Goal: Task Accomplishment & Management: Manage account settings

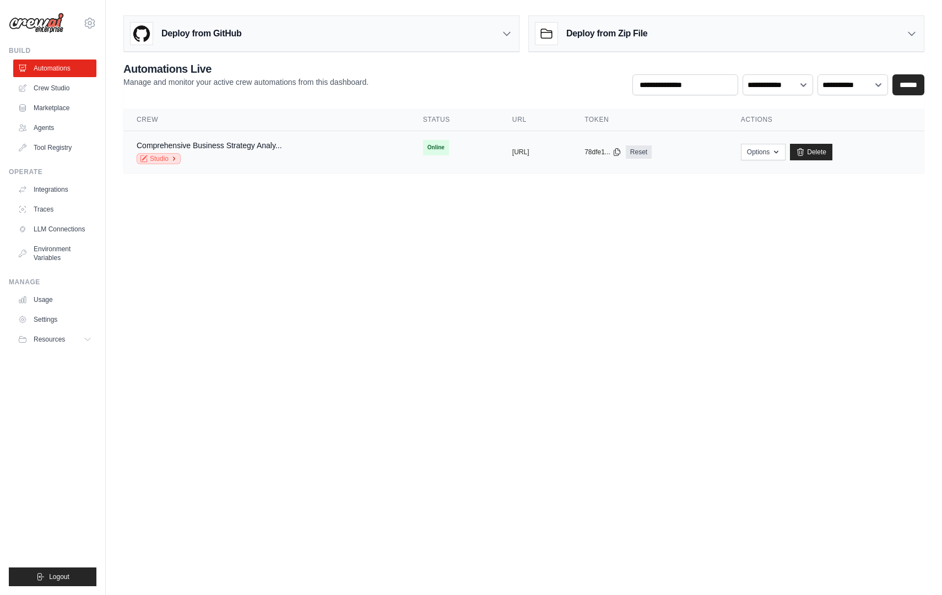
click at [160, 156] on link "Studio" at bounding box center [159, 158] width 44 height 11
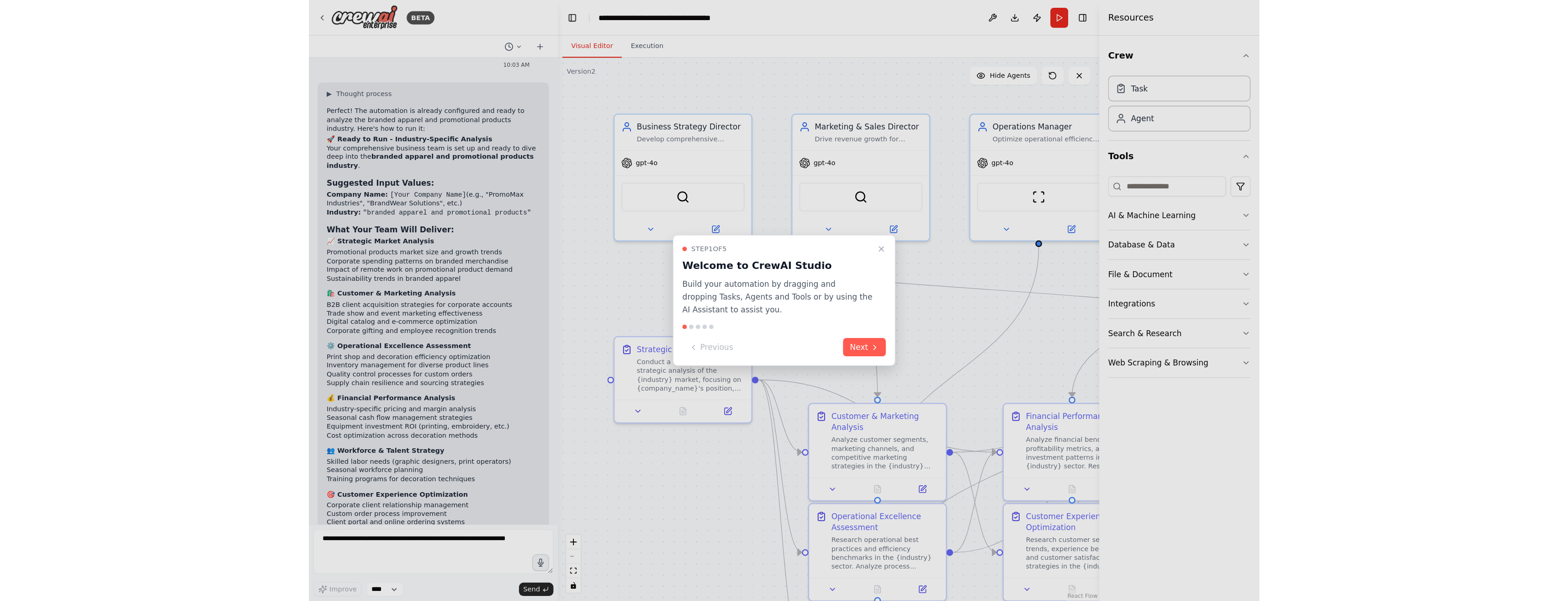
scroll to position [2196, 0]
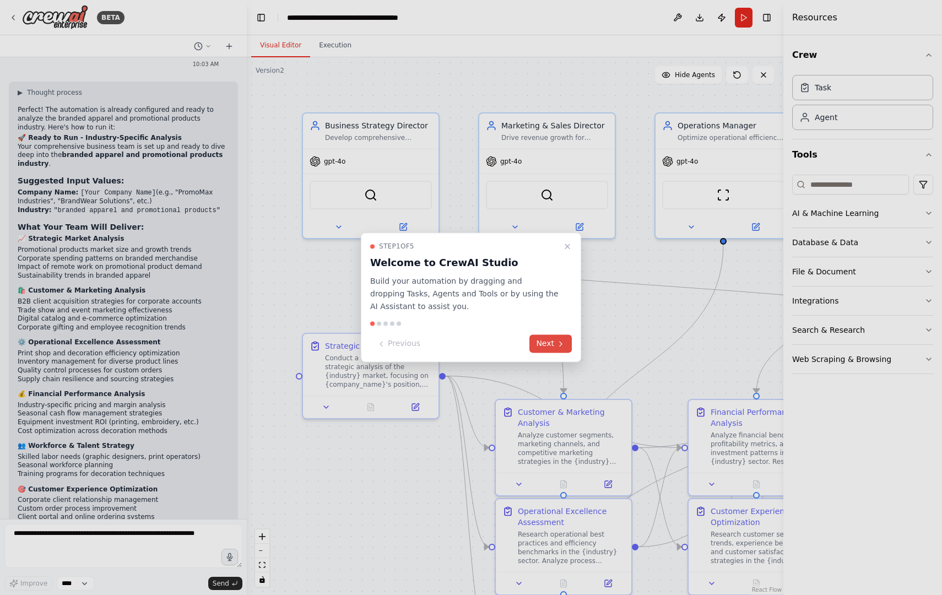
click at [547, 342] on button "Next" at bounding box center [550, 344] width 42 height 18
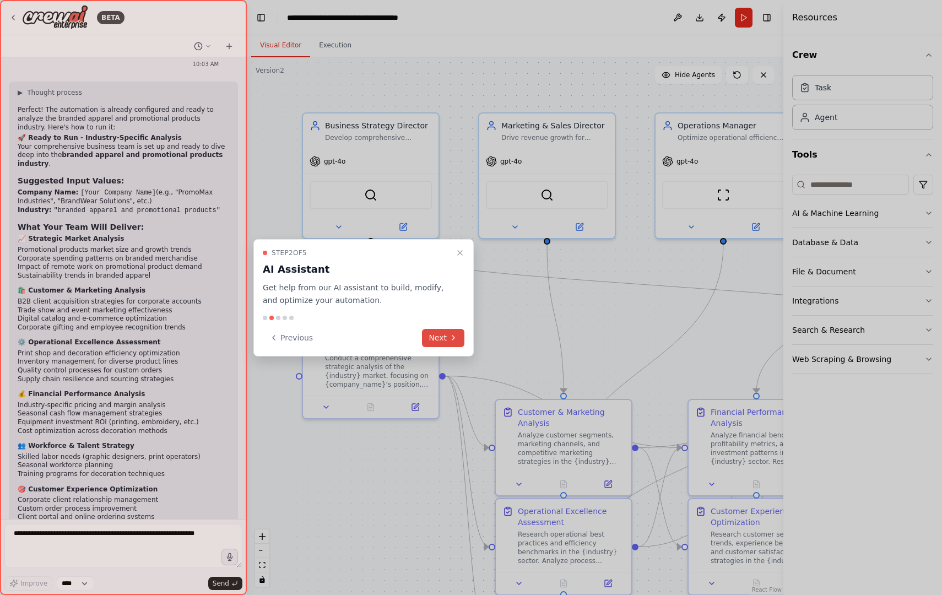
click at [445, 342] on button "Next" at bounding box center [443, 338] width 42 height 18
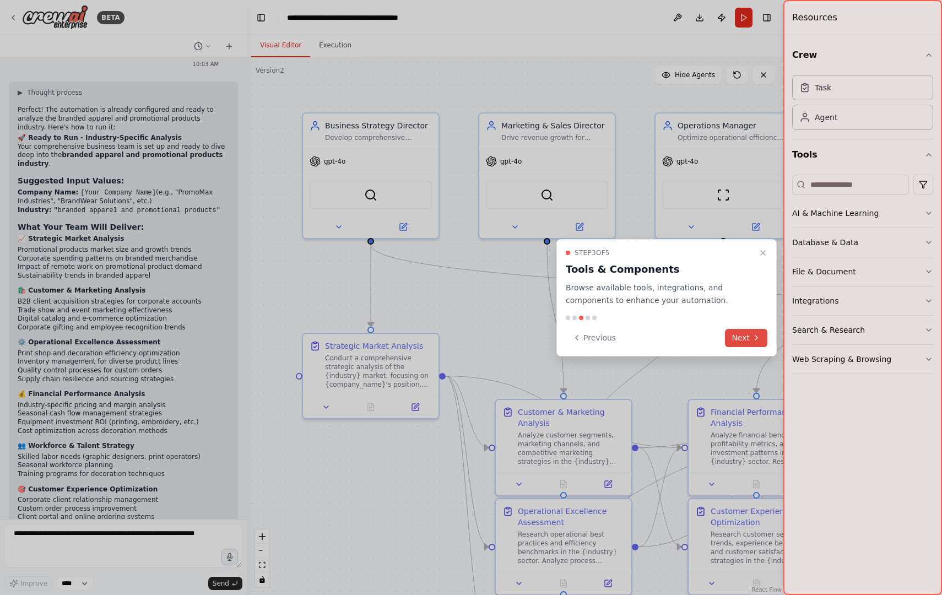
click at [739, 335] on button "Next" at bounding box center [746, 338] width 42 height 18
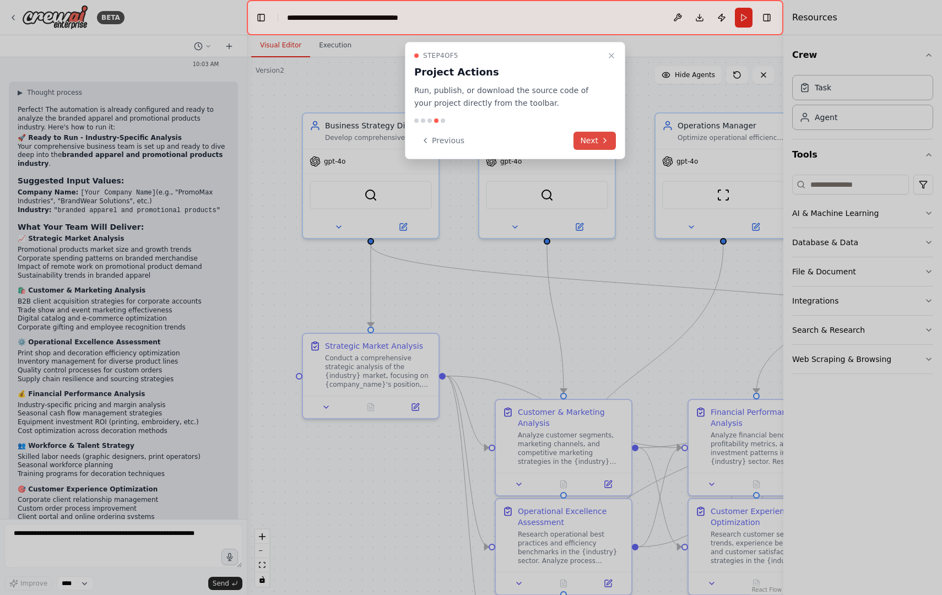
click at [587, 136] on button "Next" at bounding box center [594, 141] width 42 height 18
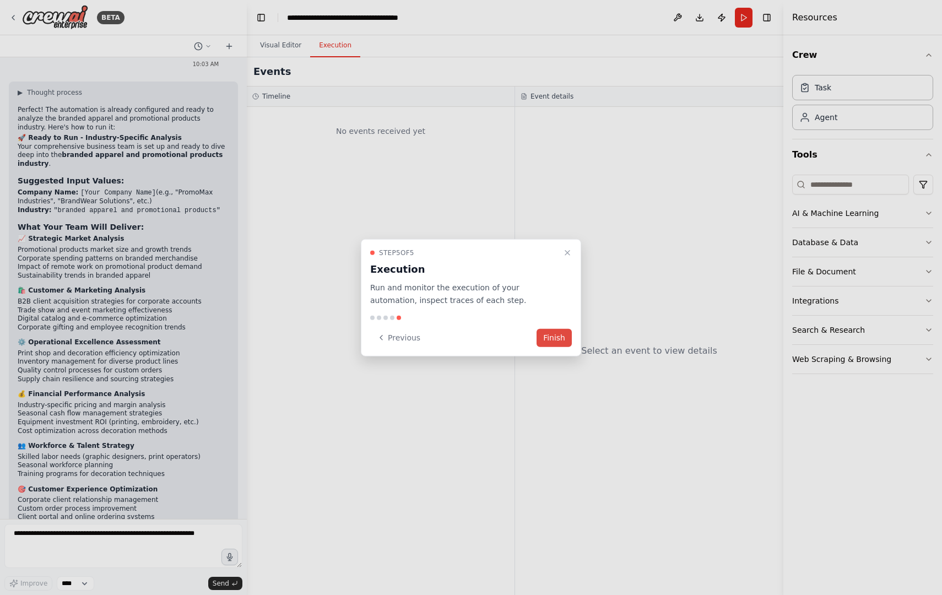
click at [554, 339] on button "Finish" at bounding box center [554, 337] width 35 height 18
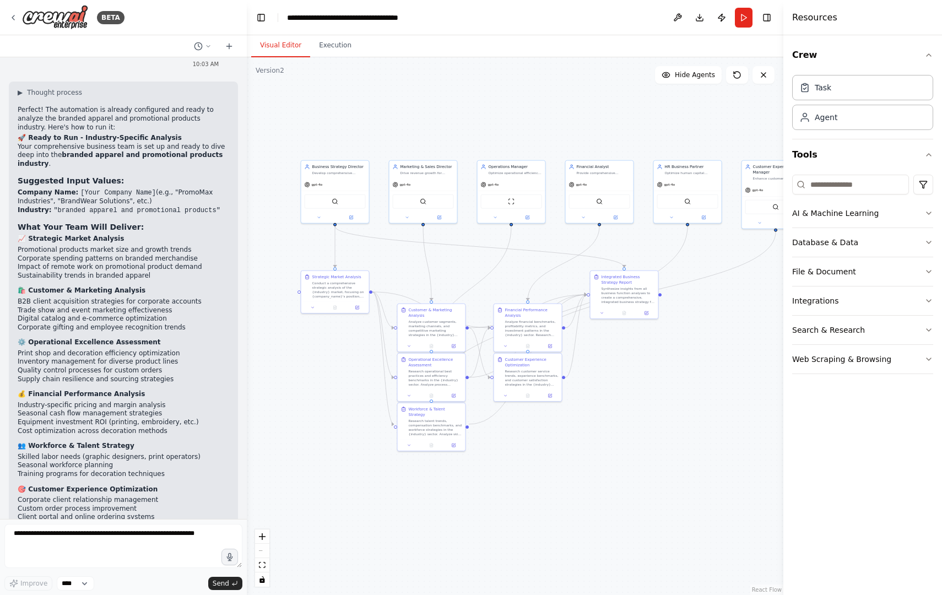
drag, startPoint x: 651, startPoint y: 335, endPoint x: 557, endPoint y: 282, distance: 108.3
click at [557, 282] on div ".deletable-edge-delete-btn { width: 20px; height: 20px; border: 0px solid #ffff…" at bounding box center [515, 326] width 537 height 538
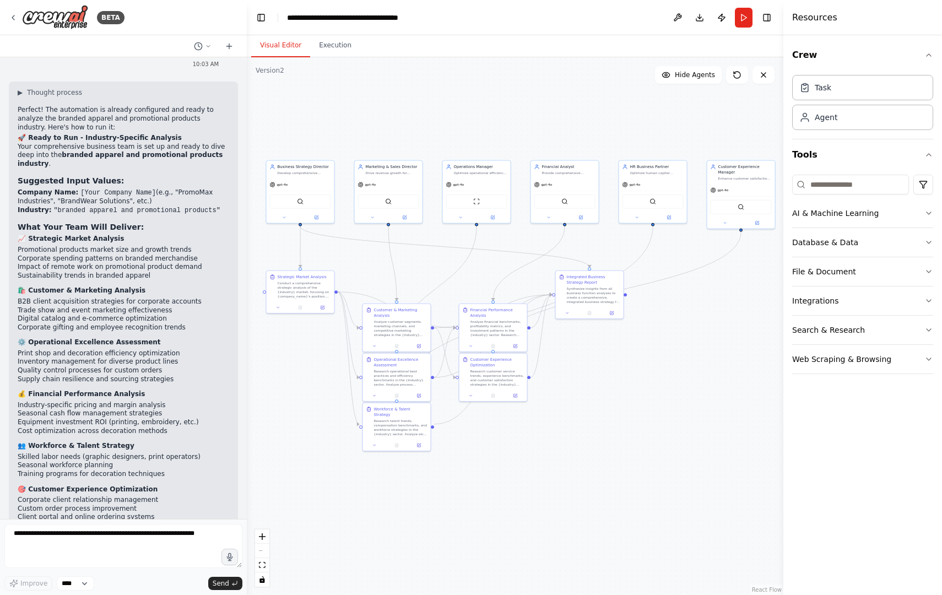
drag, startPoint x: 642, startPoint y: 450, endPoint x: 607, endPoint y: 450, distance: 34.7
click at [607, 450] on div ".deletable-edge-delete-btn { width: 20px; height: 20px; border: 0px solid #ffff…" at bounding box center [515, 326] width 537 height 538
click at [912, 459] on div "Crew Task Agent Tools AI & Machine Learning Database & Data File & Document Int…" at bounding box center [862, 315] width 159 height 560
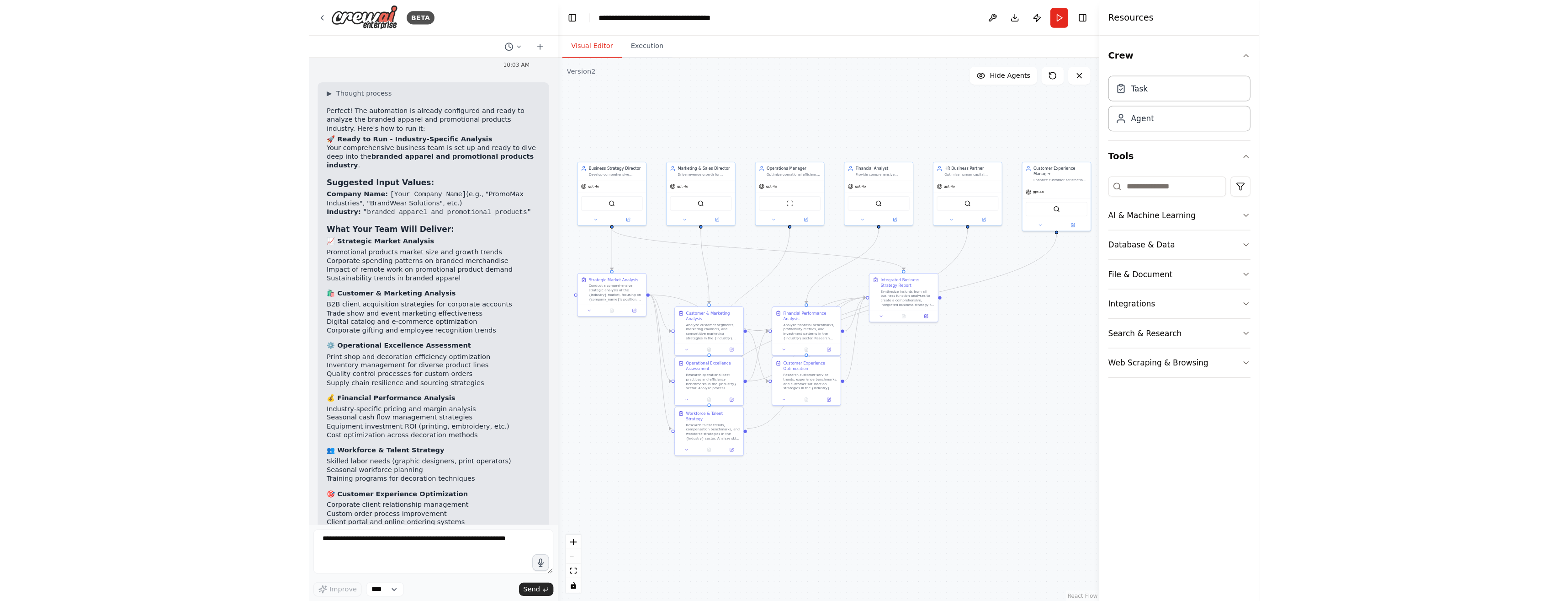
scroll to position [2089, 0]
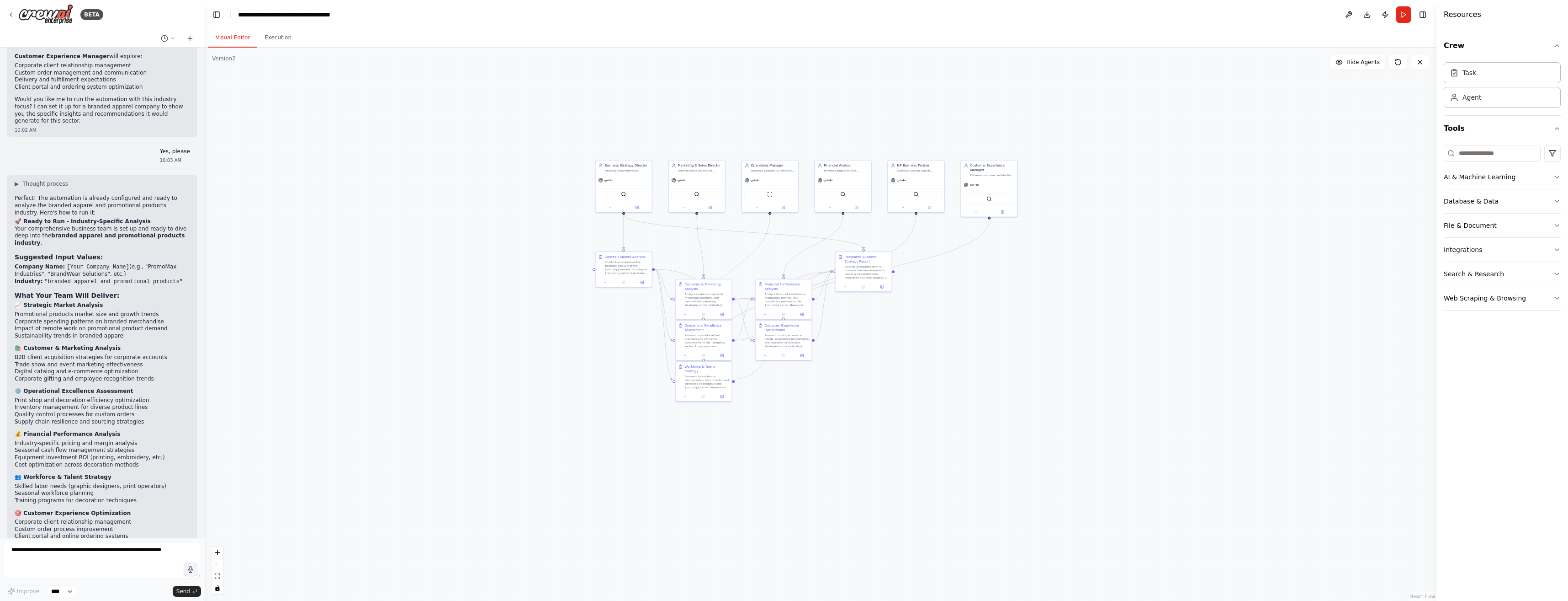
drag, startPoint x: 538, startPoint y: 375, endPoint x: 913, endPoint y: 403, distance: 376.0
click at [781, 403] on div ".deletable-edge-delete-btn { width: 20px; height: 20px; border: 0px solid #ffff…" at bounding box center [821, 324] width 1232 height 554
click at [781, 70] on div "Task" at bounding box center [1469, 72] width 14 height 9
click at [781, 75] on div "Task" at bounding box center [1469, 72] width 14 height 9
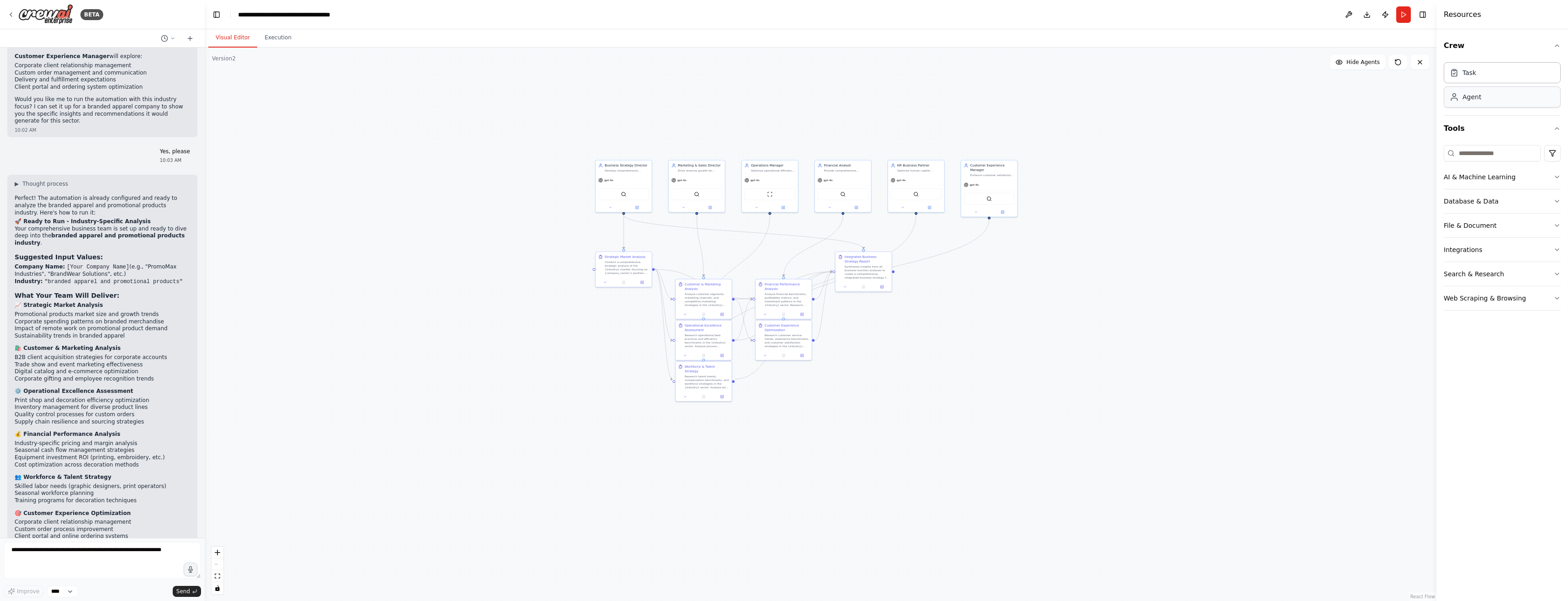
click at [781, 99] on div "Agent" at bounding box center [1472, 96] width 19 height 9
click at [781, 300] on button "Web Scraping & Browsing" at bounding box center [1502, 298] width 117 height 24
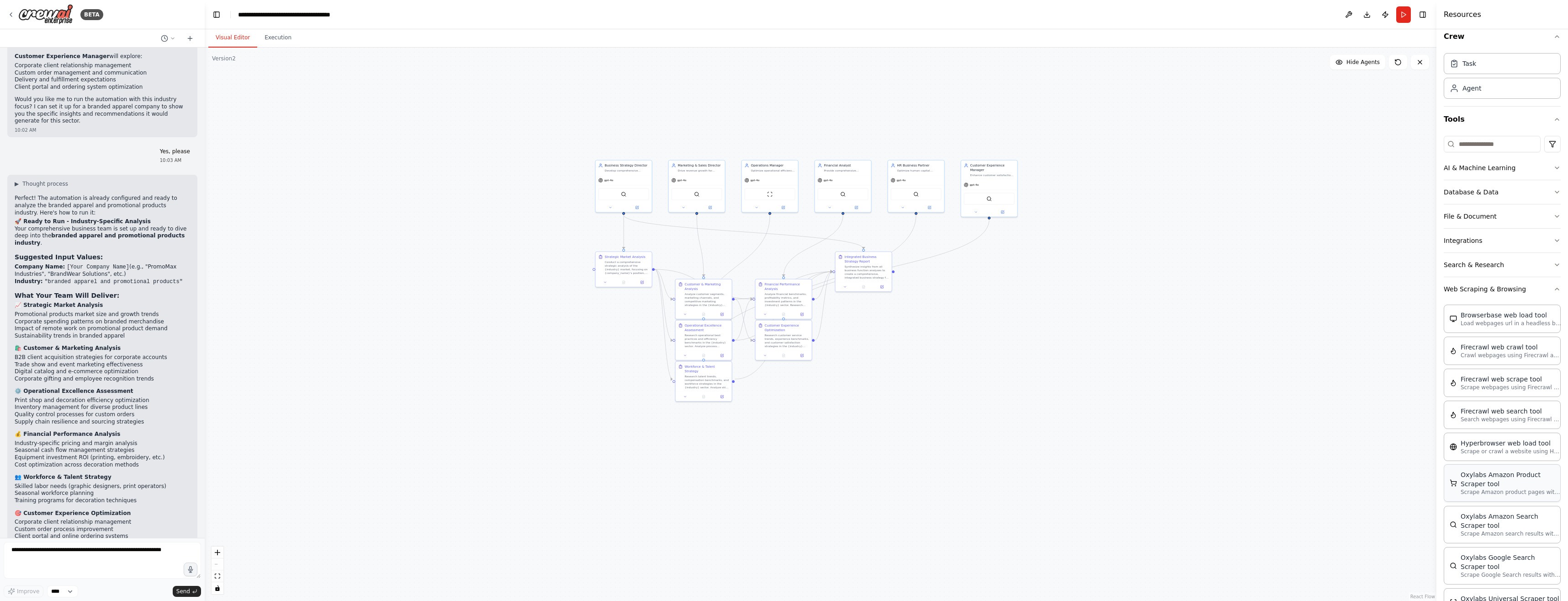
scroll to position [0, 0]
click at [781, 301] on button "Web Scraping & Browsing" at bounding box center [1502, 298] width 117 height 24
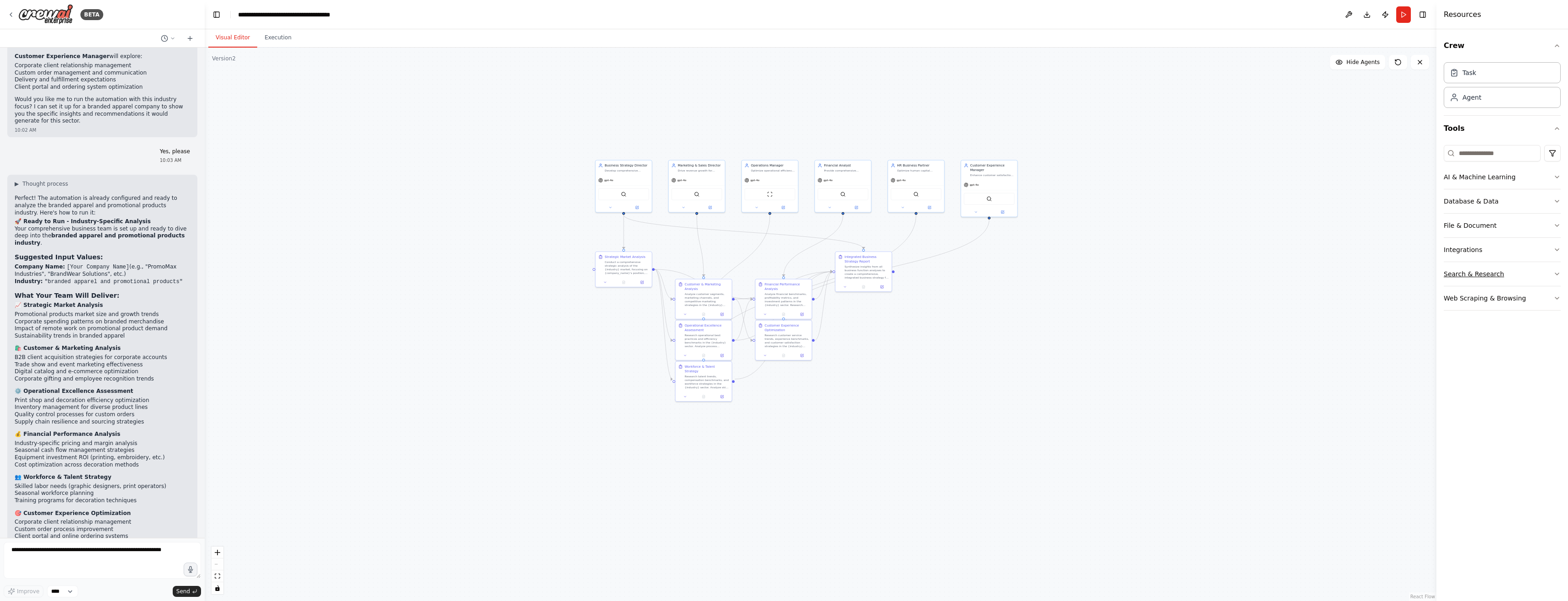
click at [781, 268] on button "Search & Research" at bounding box center [1502, 274] width 117 height 24
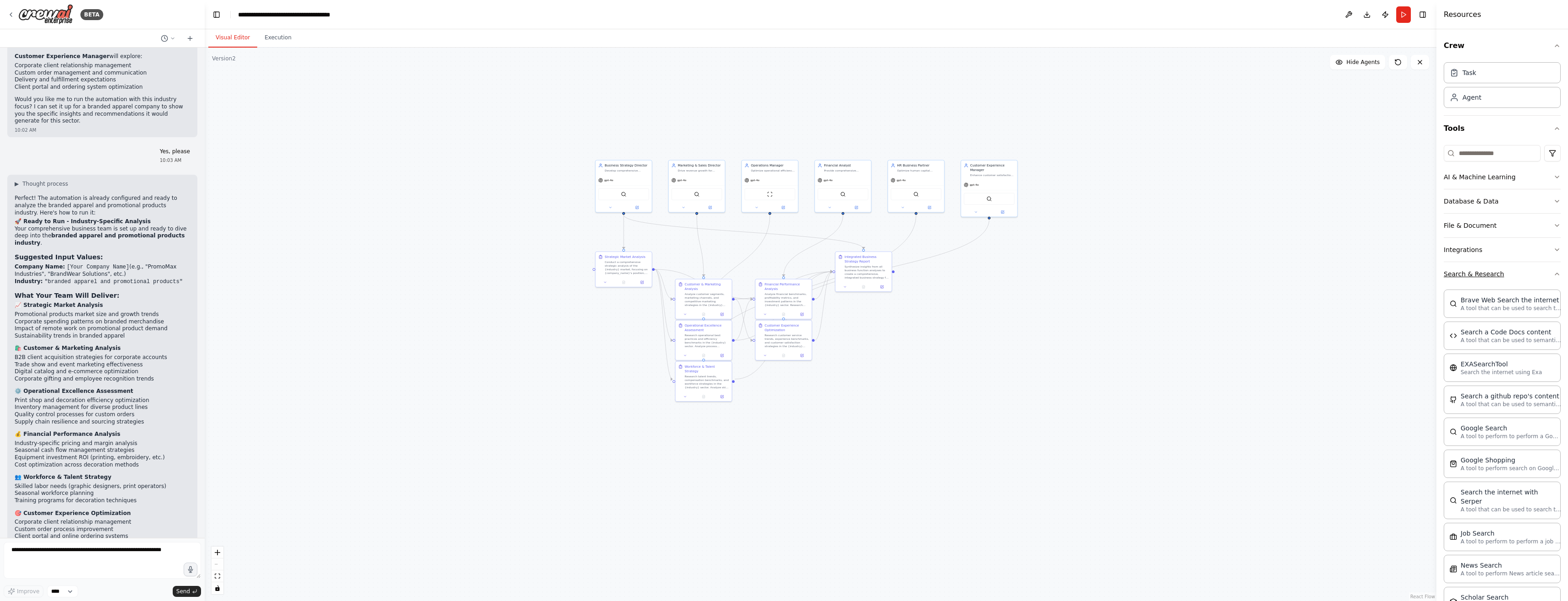
click at [781, 278] on button "Search & Research" at bounding box center [1502, 274] width 117 height 24
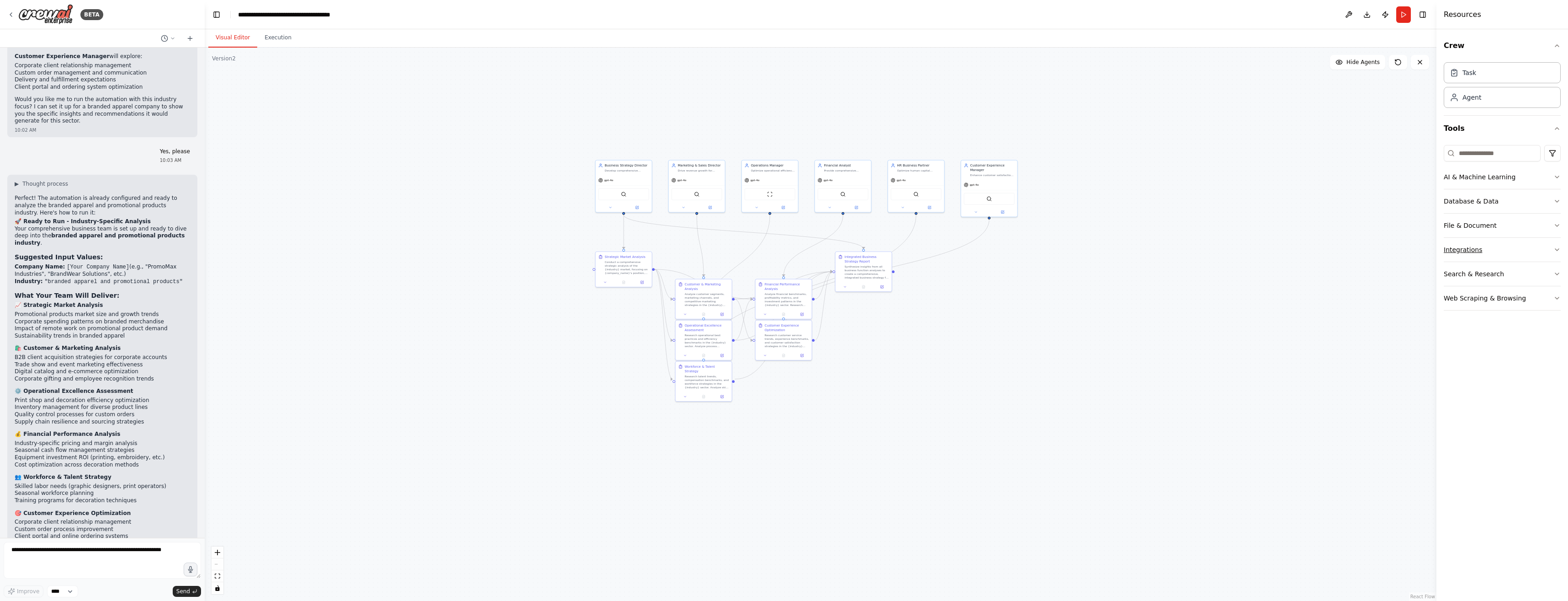
click at [781, 247] on button "Integrations" at bounding box center [1502, 249] width 117 height 24
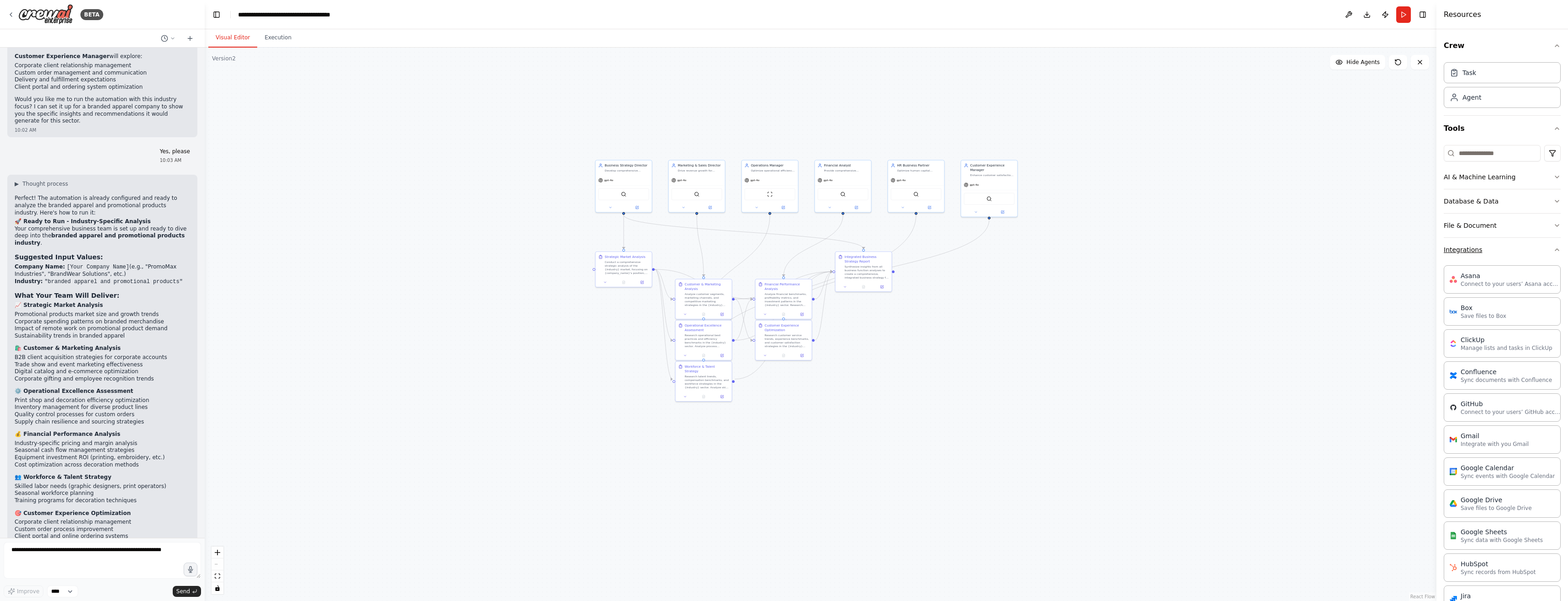
click at [781, 251] on button "Integrations" at bounding box center [1502, 249] width 117 height 24
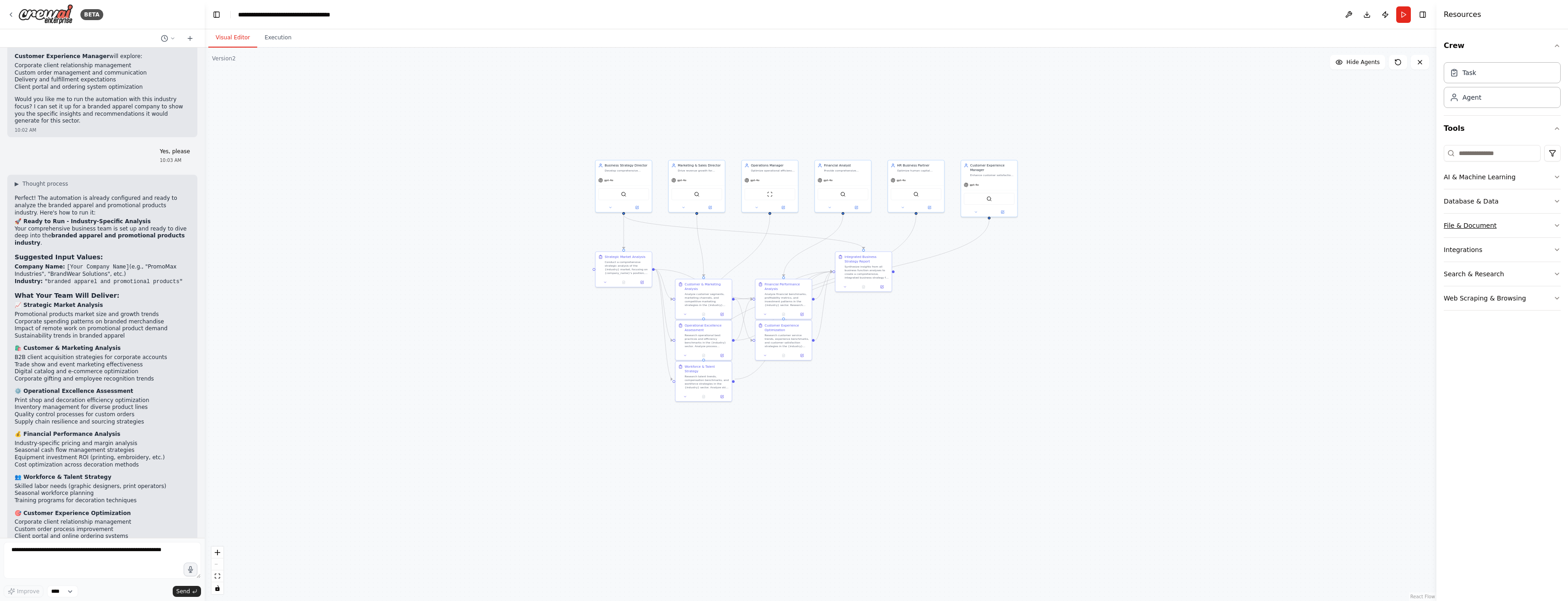
click at [781, 224] on button "File & Document" at bounding box center [1502, 225] width 117 height 24
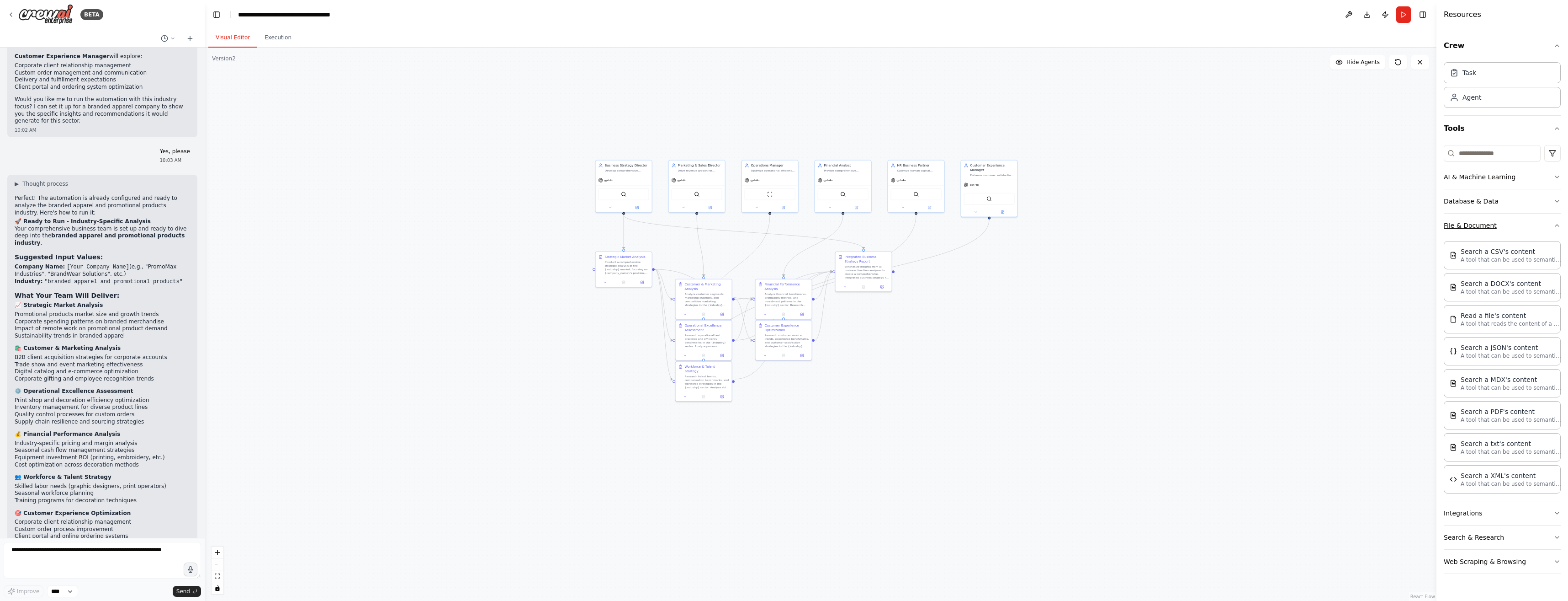
click at [781, 224] on button "File & Document" at bounding box center [1502, 225] width 117 height 24
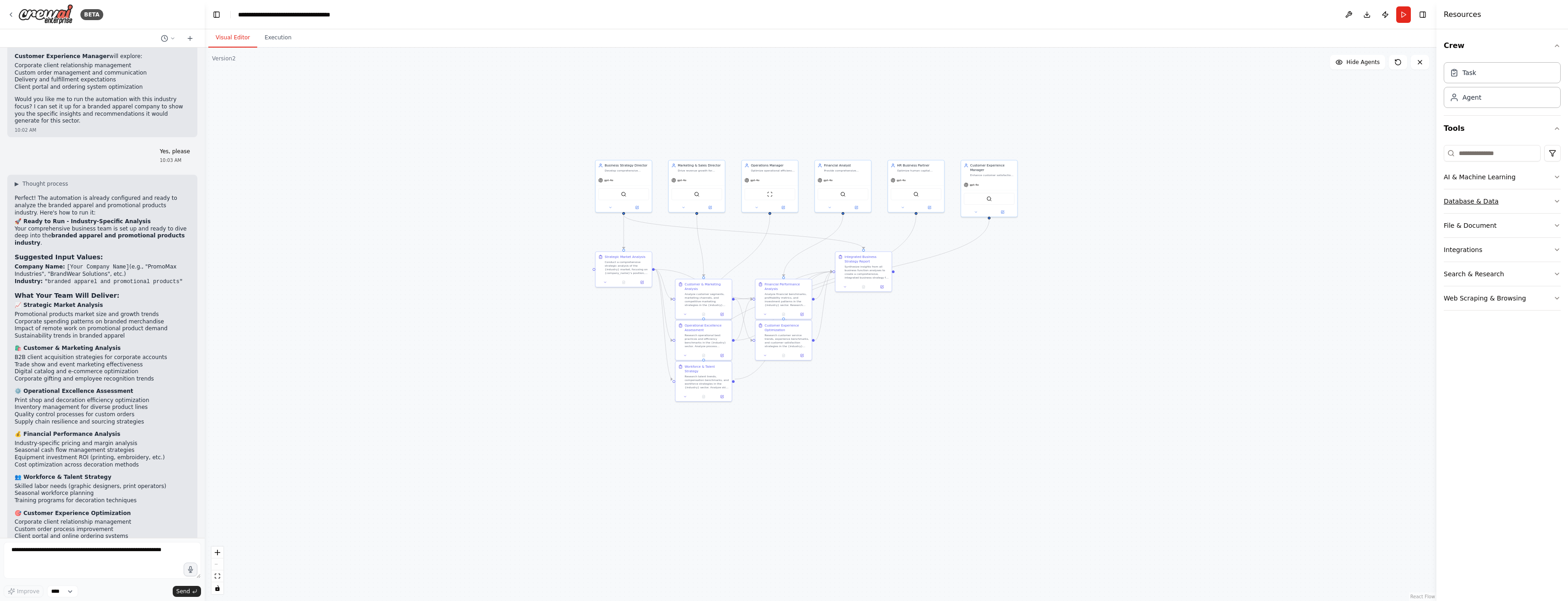
click at [781, 203] on button "Database & Data" at bounding box center [1502, 201] width 117 height 24
click at [781, 178] on button "AI & Machine Learning" at bounding box center [1502, 177] width 117 height 24
drag, startPoint x: 1377, startPoint y: 115, endPoint x: 1381, endPoint y: 108, distance: 8.1
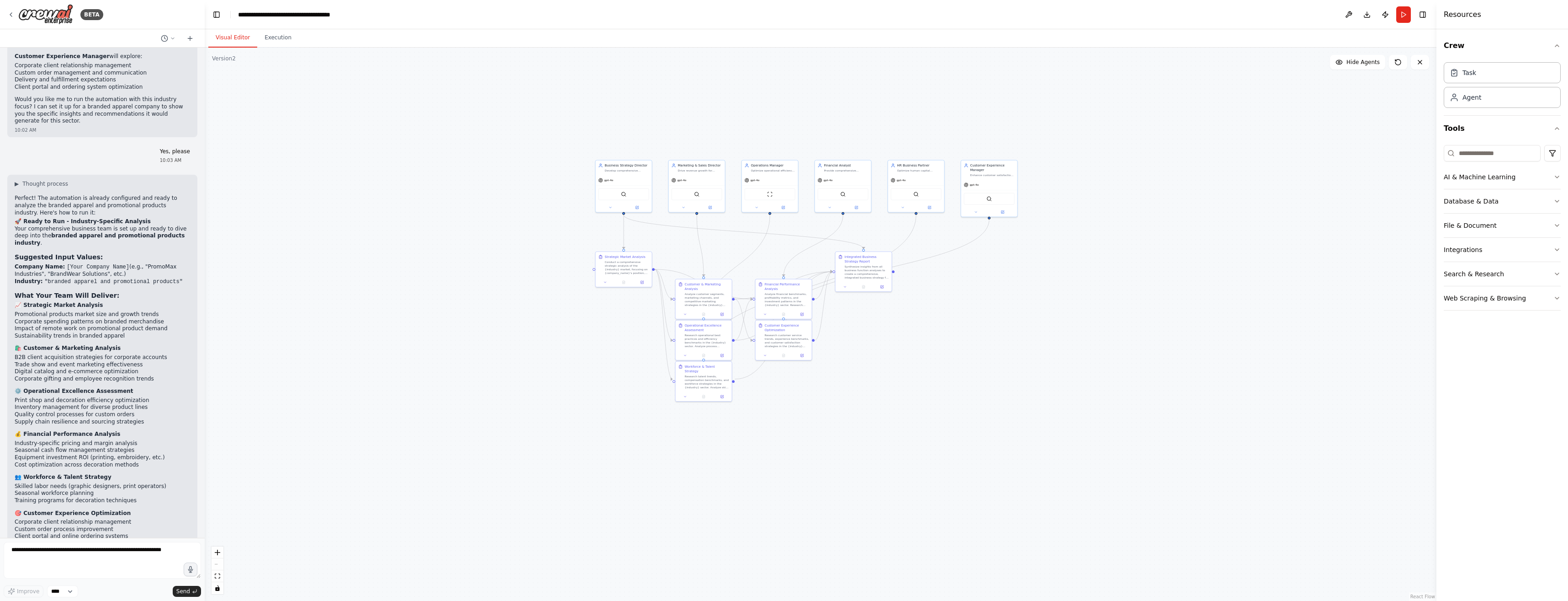
click at [781, 115] on div ".deletable-edge-delete-btn { width: 20px; height: 20px; border: 0px solid #ffff…" at bounding box center [821, 324] width 1232 height 554
click at [781, 63] on icon at bounding box center [1420, 62] width 3 height 3
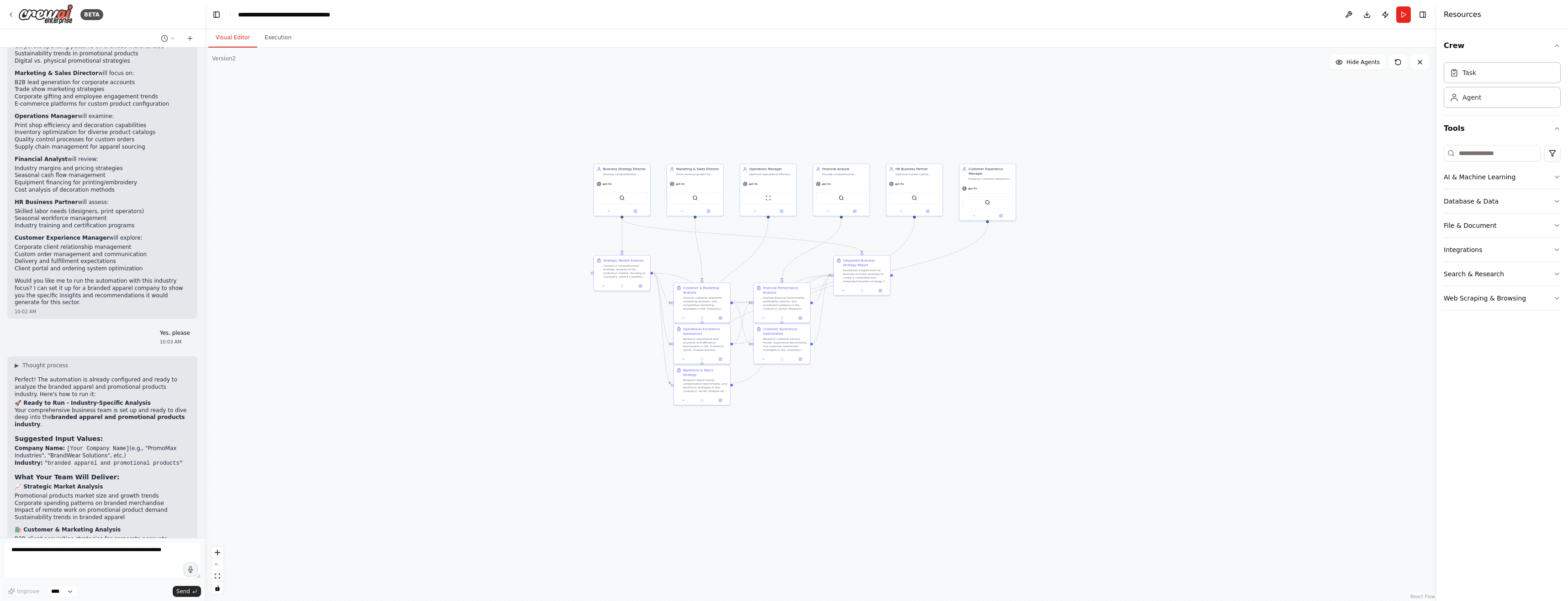
scroll to position [1906, 0]
click at [8, 16] on icon at bounding box center [11, 14] width 7 height 7
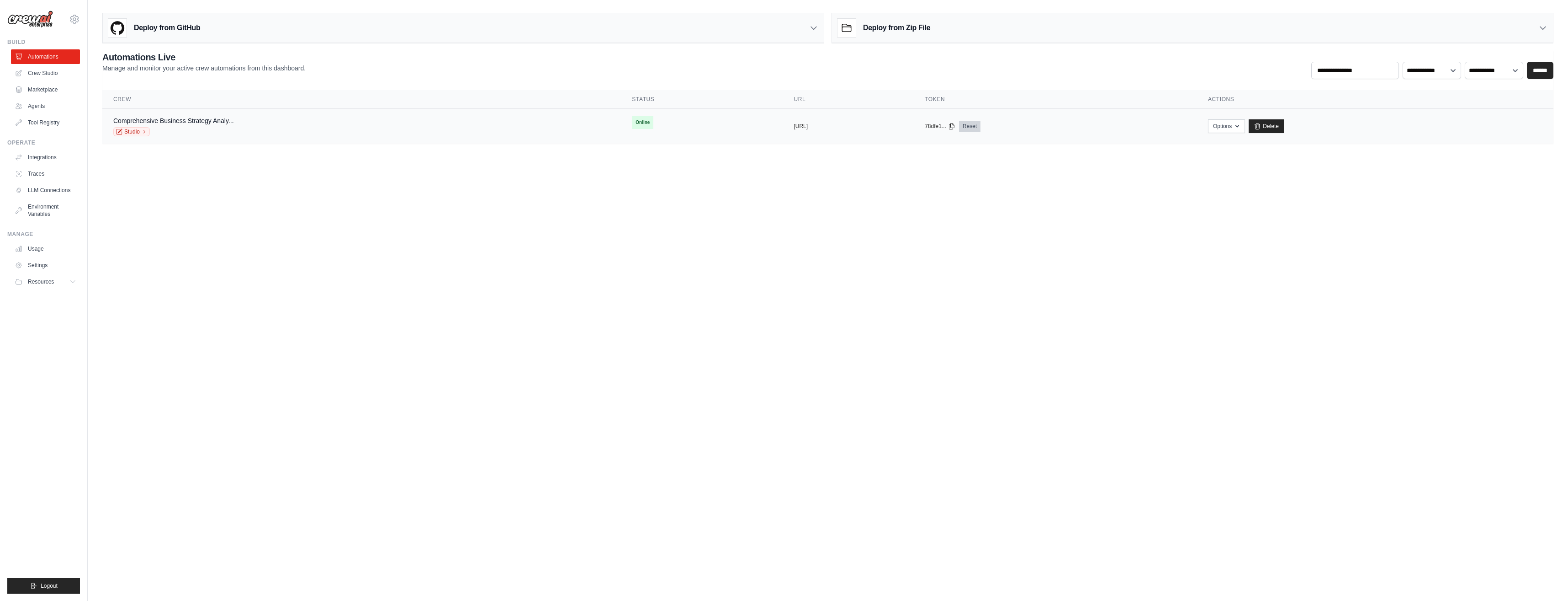
click at [981, 127] on link "Reset" at bounding box center [970, 125] width 22 height 11
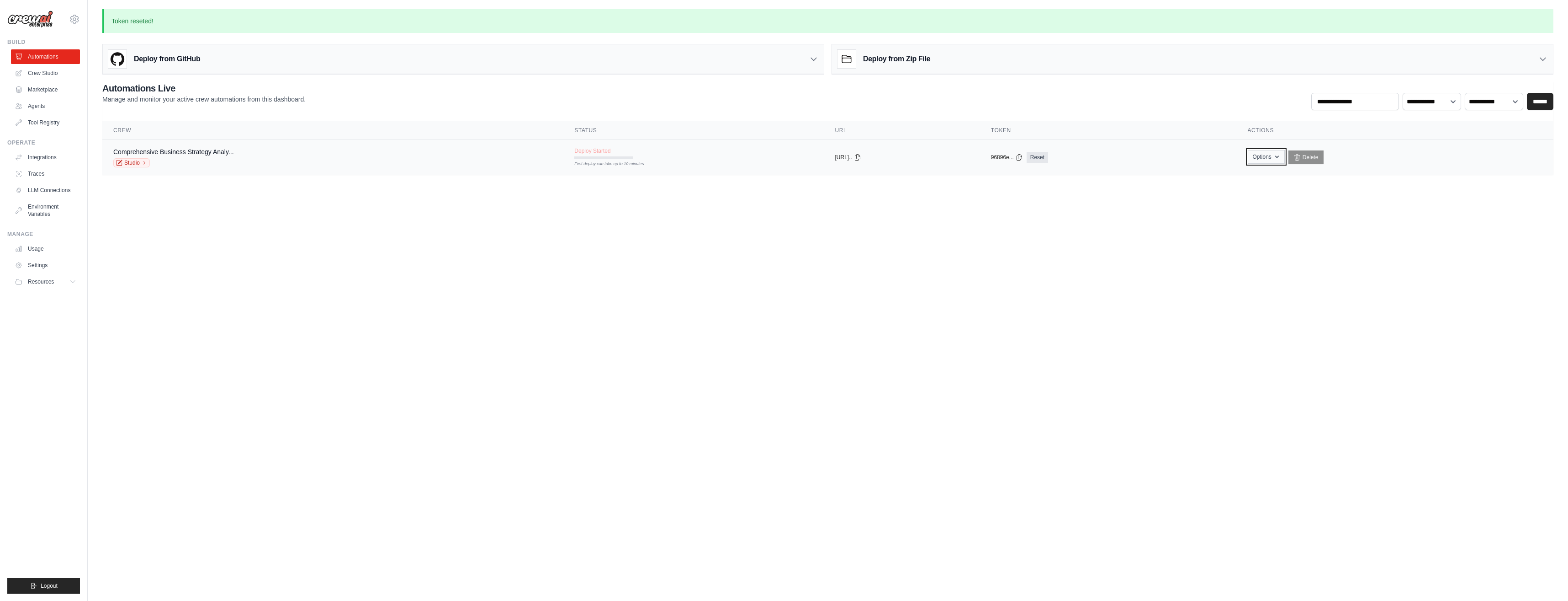
click at [1281, 158] on button "Options" at bounding box center [1266, 157] width 37 height 14
click at [884, 442] on body "operations@akivadigital.com Settings Build Automations Crew Studio" at bounding box center [784, 300] width 1568 height 601
drag, startPoint x: 953, startPoint y: 66, endPoint x: 87, endPoint y: 52, distance: 866.1
click at [87, 52] on div "operations@akivadigital.com Settings Build Automations Crew Studio" at bounding box center [784, 97] width 1568 height 195
drag, startPoint x: 323, startPoint y: 110, endPoint x: 89, endPoint y: 80, distance: 235.9
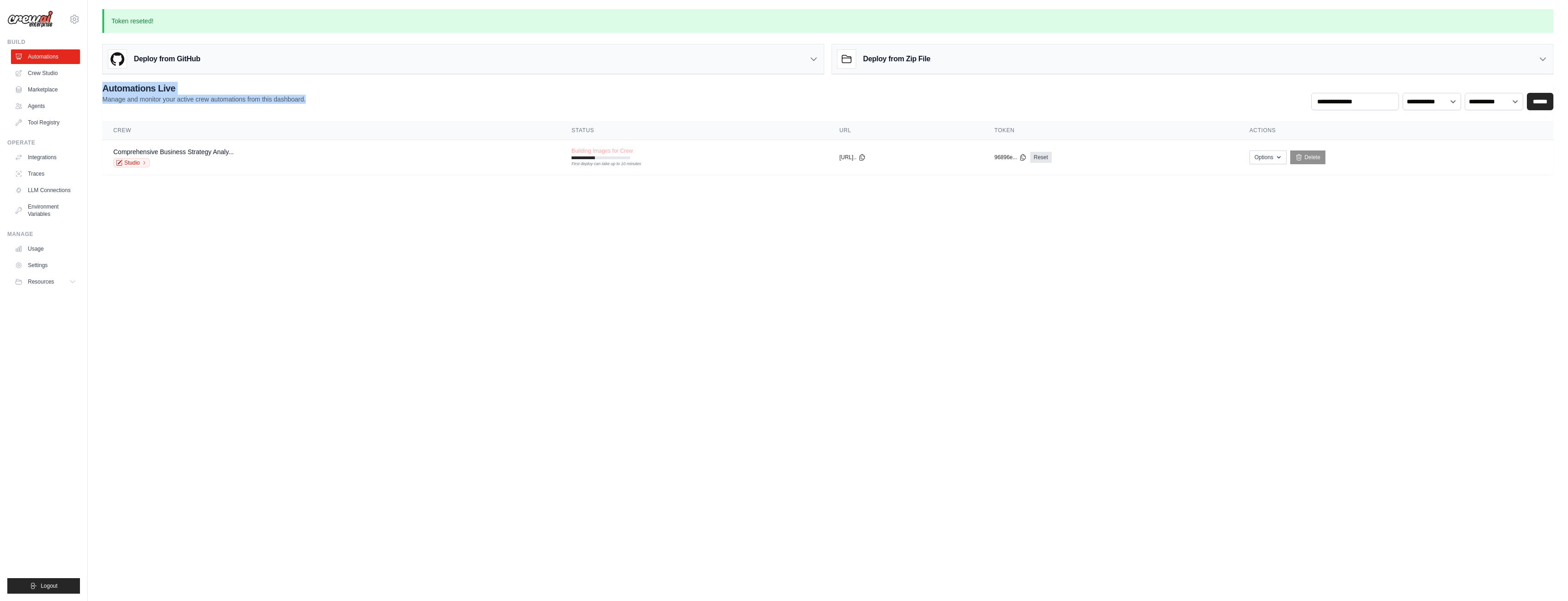
click at [89, 80] on div "Token reseted! Deploy from GitHub Deploy your project directly from GitHub. Sel…" at bounding box center [828, 91] width 1481 height 165
drag, startPoint x: 89, startPoint y: 80, endPoint x: 235, endPoint y: 238, distance: 215.1
click at [235, 238] on body "operations@akivadigital.com Settings Build Automations Crew Studio" at bounding box center [784, 300] width 1568 height 601
drag, startPoint x: 299, startPoint y: 96, endPoint x: 66, endPoint y: 94, distance: 233.0
click at [66, 94] on div "operations@akivadigital.com Settings Build Automations Crew Studio" at bounding box center [784, 97] width 1568 height 195
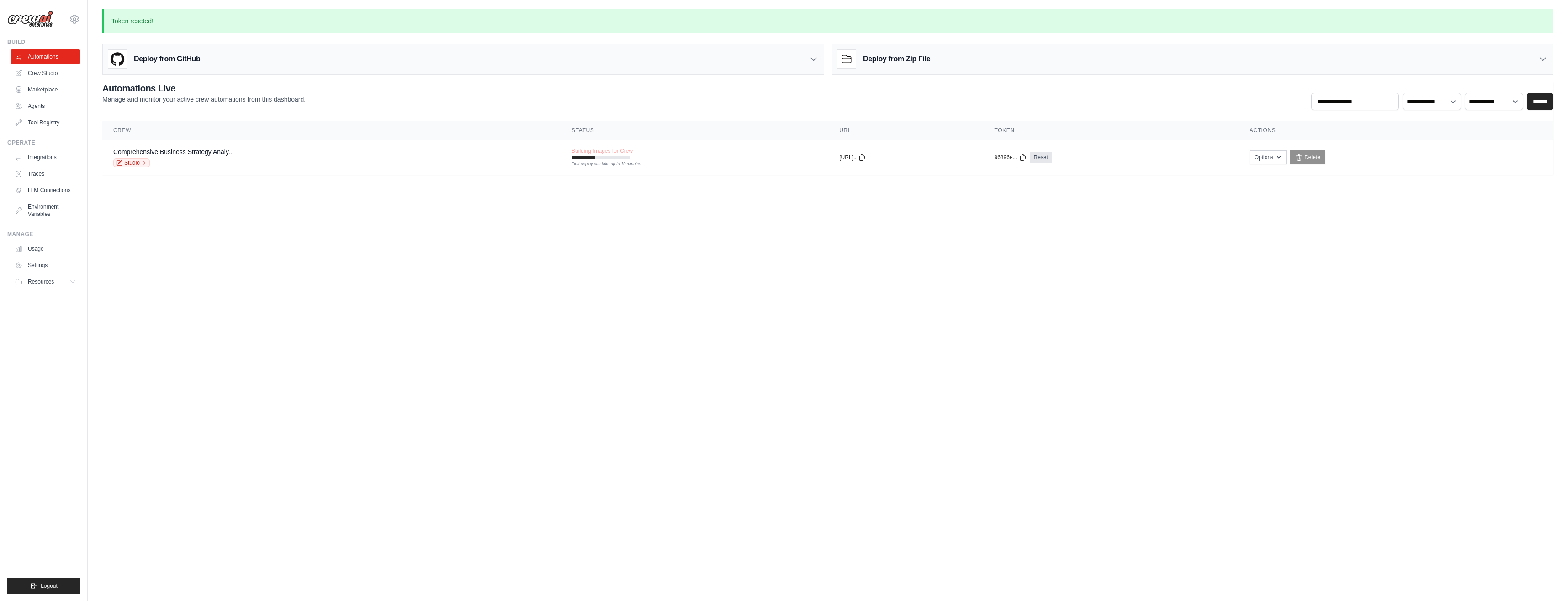
drag, startPoint x: 66, startPoint y: 94, endPoint x: 195, endPoint y: 98, distance: 129.1
click at [192, 98] on p "Manage and monitor your active crew automations from this dashboard." at bounding box center [203, 99] width 203 height 9
drag, startPoint x: 330, startPoint y: 100, endPoint x: 92, endPoint y: 89, distance: 238.3
click at [92, 89] on div "Token reseted! Deploy from GitHub Deploy your project directly from GitHub. Sel…" at bounding box center [828, 91] width 1481 height 165
click at [930, 347] on body "operations@akivadigital.com Settings Build Automations Crew Studio" at bounding box center [784, 300] width 1568 height 601
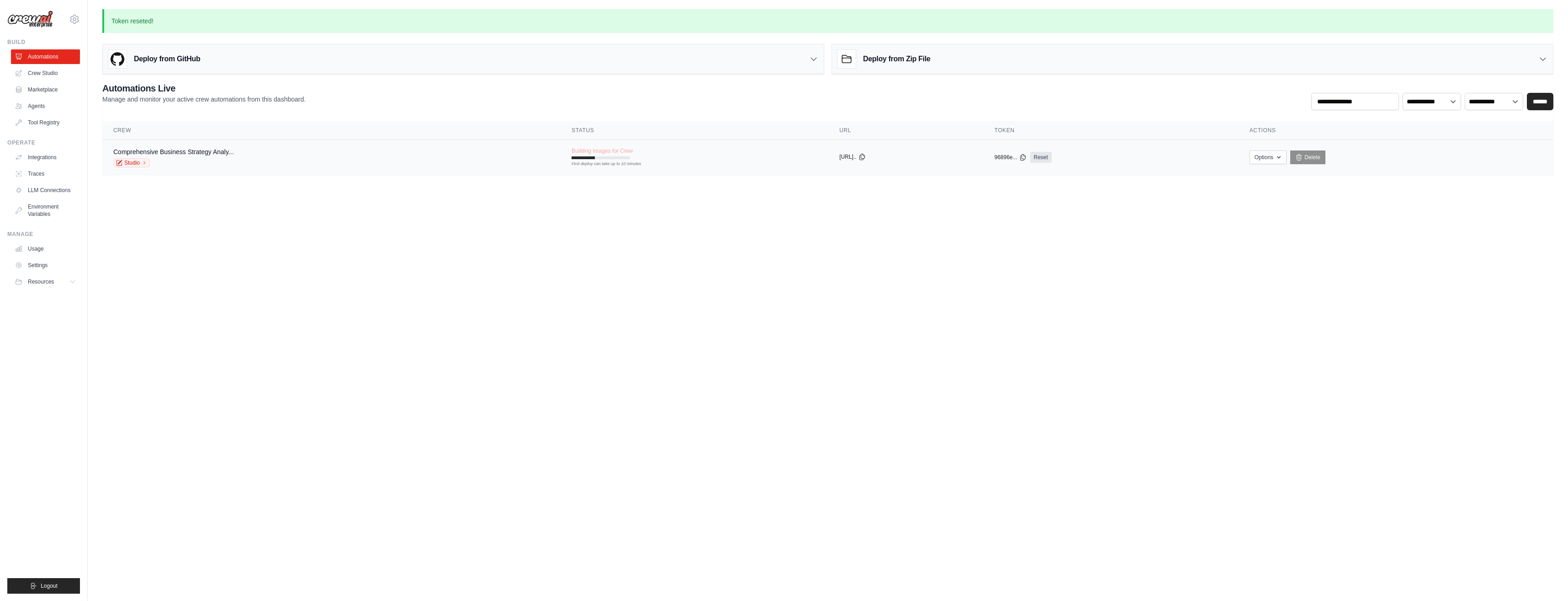
click at [859, 158] on icon at bounding box center [862, 157] width 7 height 7
click at [1212, 372] on body "operations@akivadigital.com Settings Build Automations Crew Studio" at bounding box center [784, 300] width 1568 height 601
click at [636, 340] on body "operations@akivadigital.com Settings Build Automations Crew Studio" at bounding box center [784, 300] width 1568 height 601
click at [791, 157] on button "[URL]" at bounding box center [798, 157] width 14 height 7
click at [791, 159] on button "[URL]" at bounding box center [798, 157] width 14 height 7
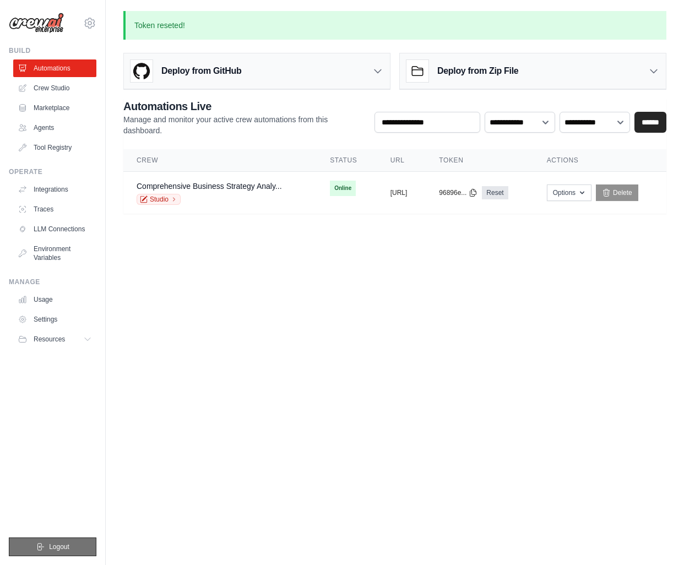
click at [43, 549] on icon "submit" at bounding box center [40, 547] width 9 height 9
